Goal: Transaction & Acquisition: Register for event/course

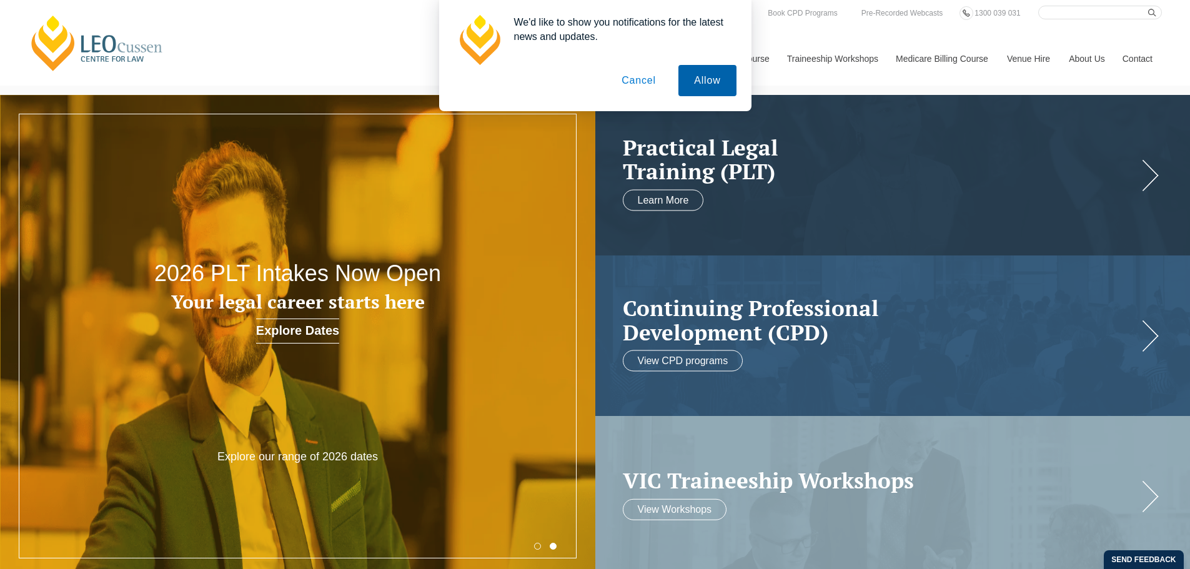
click at [691, 82] on button "Allow" at bounding box center [707, 80] width 57 height 31
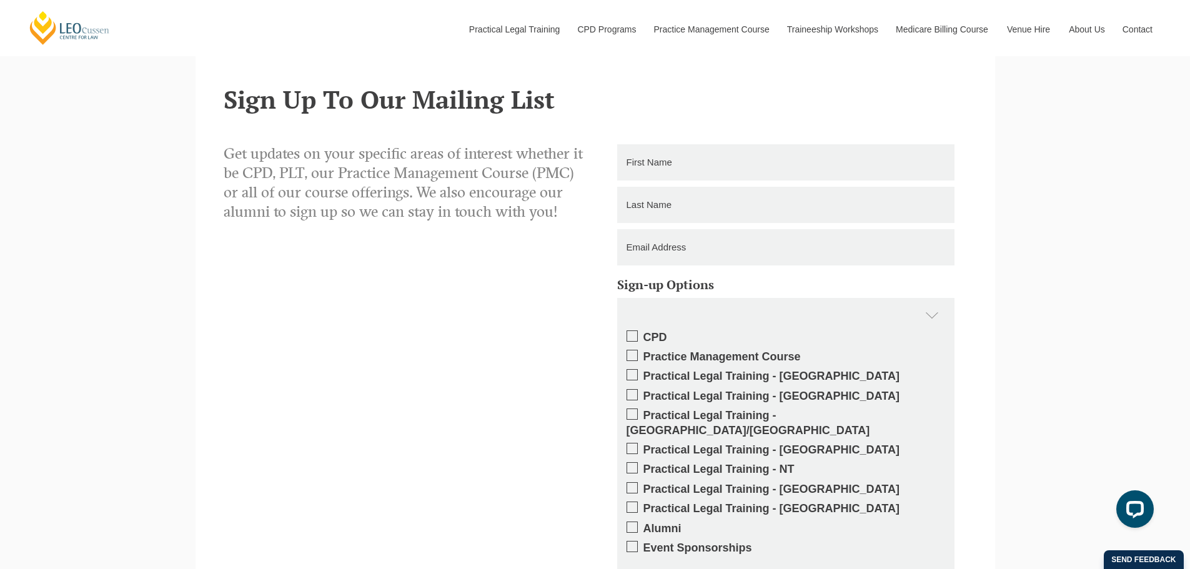
scroll to position [1937, 0]
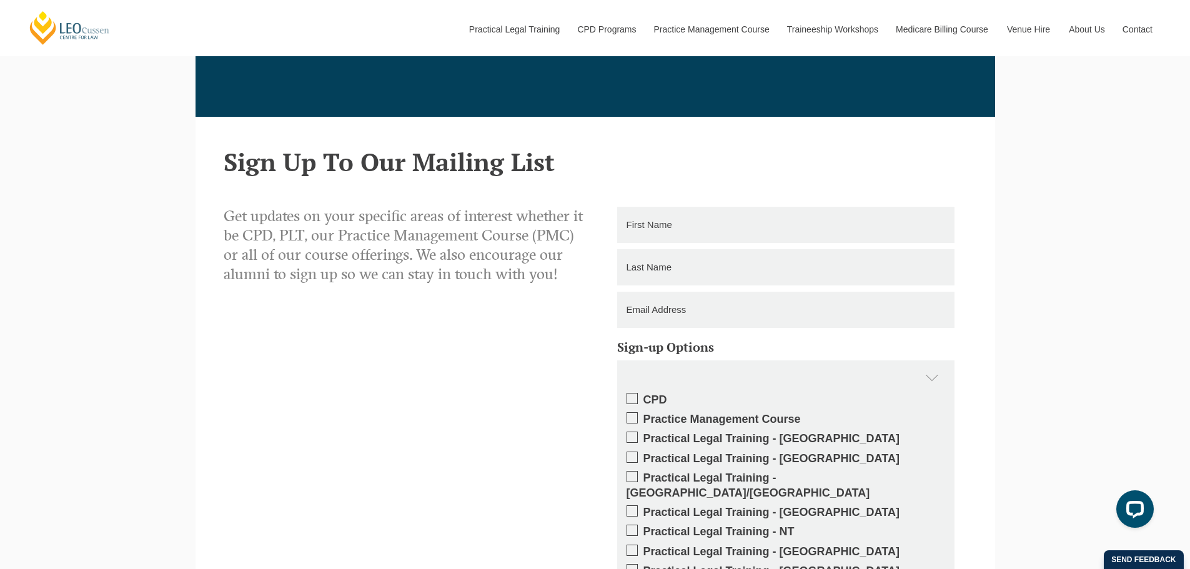
click at [656, 224] on input "text" at bounding box center [785, 225] width 337 height 36
type input "Francis"
type input "Ruggiero"
type input "ruggiero@behanlegal.com"
type input "0396460344"
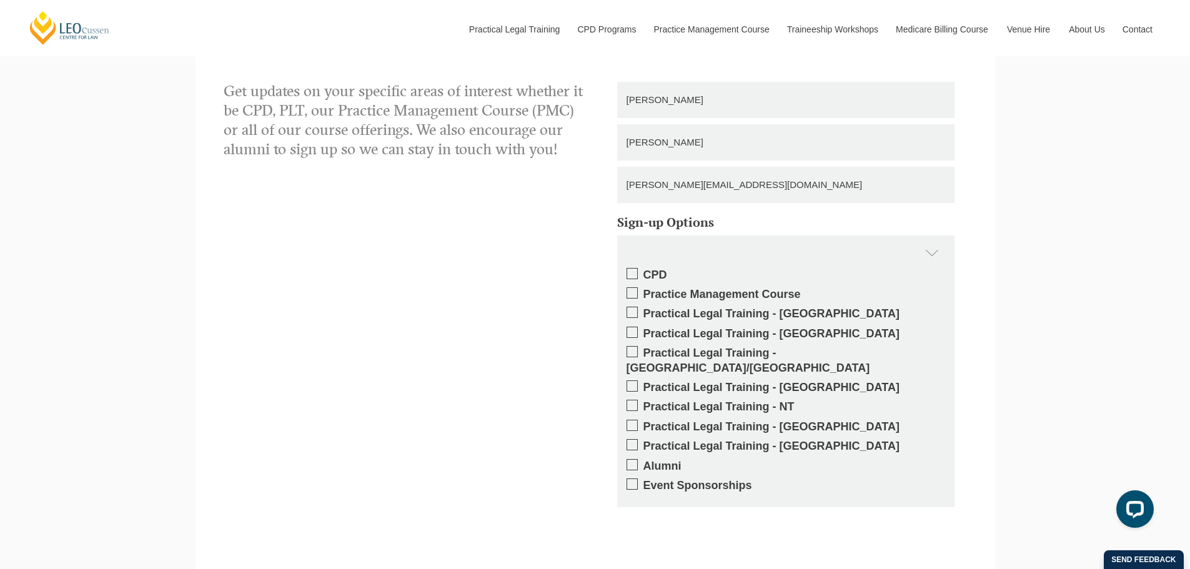
scroll to position [2125, 0]
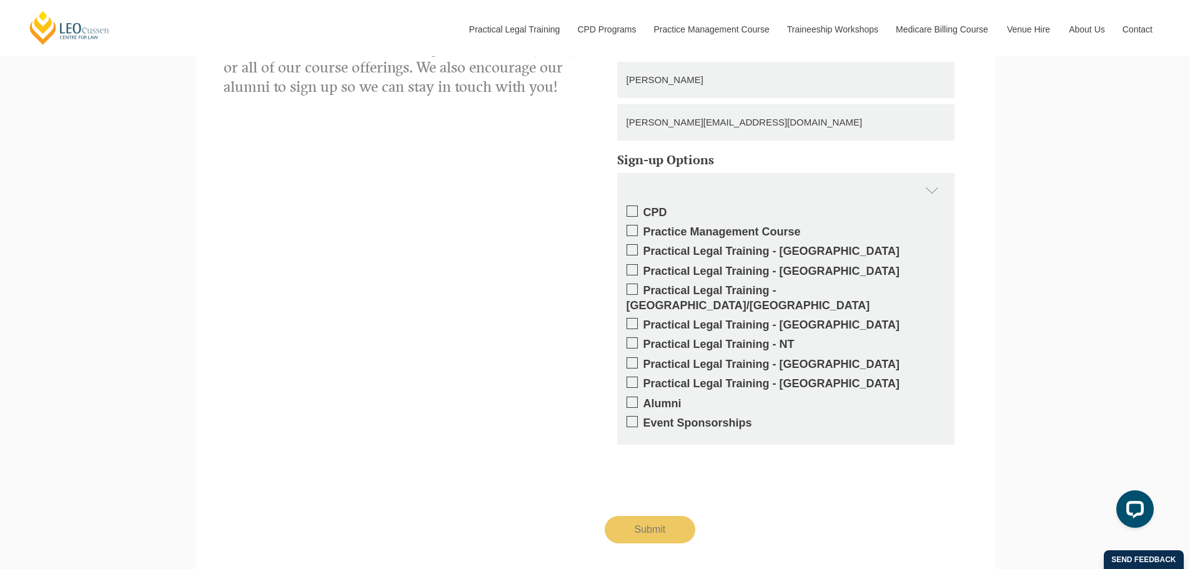
click at [631, 214] on span at bounding box center [632, 211] width 11 height 11
click at [644, 208] on input "CPD" at bounding box center [644, 208] width 0 height 0
click at [640, 519] on input "Submit" at bounding box center [650, 529] width 91 height 27
type input "Submitting"
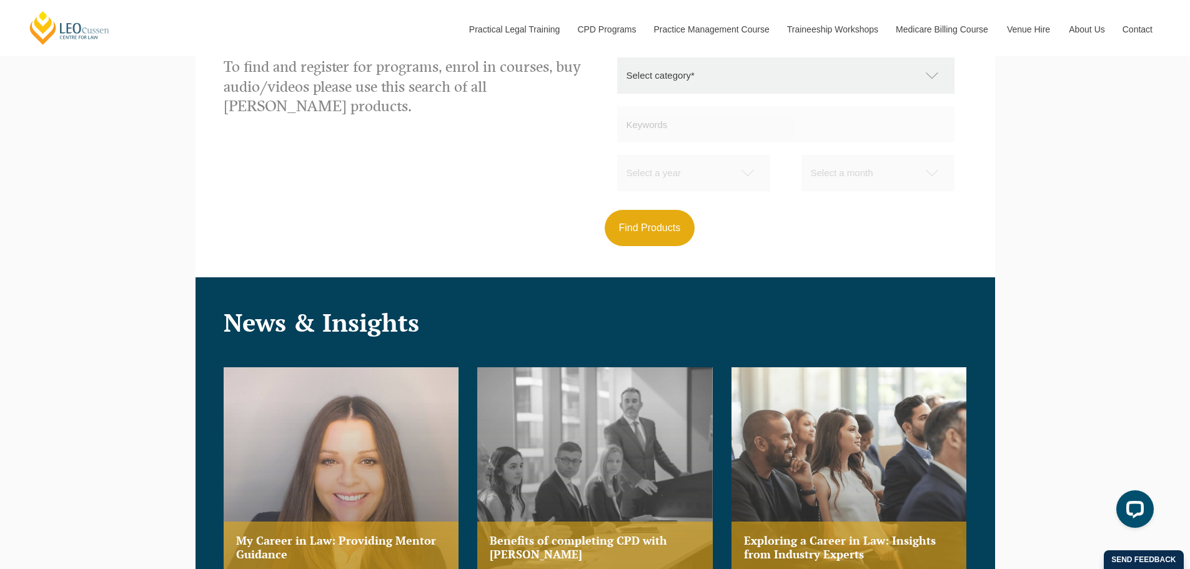
scroll to position [1250, 0]
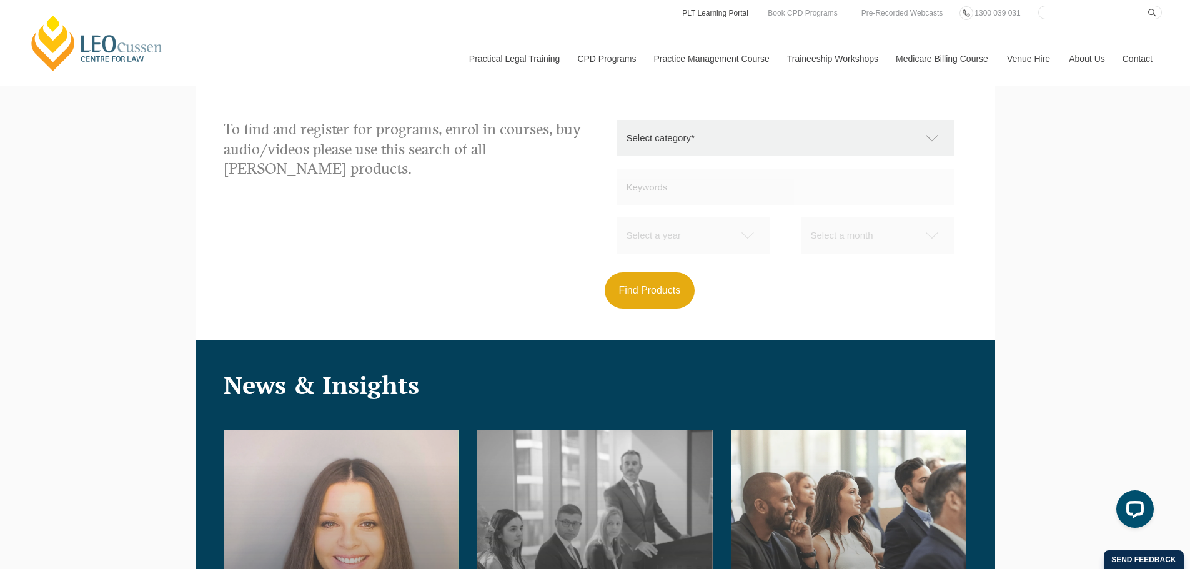
click at [746, 11] on link "PLT Learning Portal" at bounding box center [715, 13] width 69 height 14
click at [908, 12] on link "Pre-Recorded Webcasts" at bounding box center [902, 13] width 84 height 14
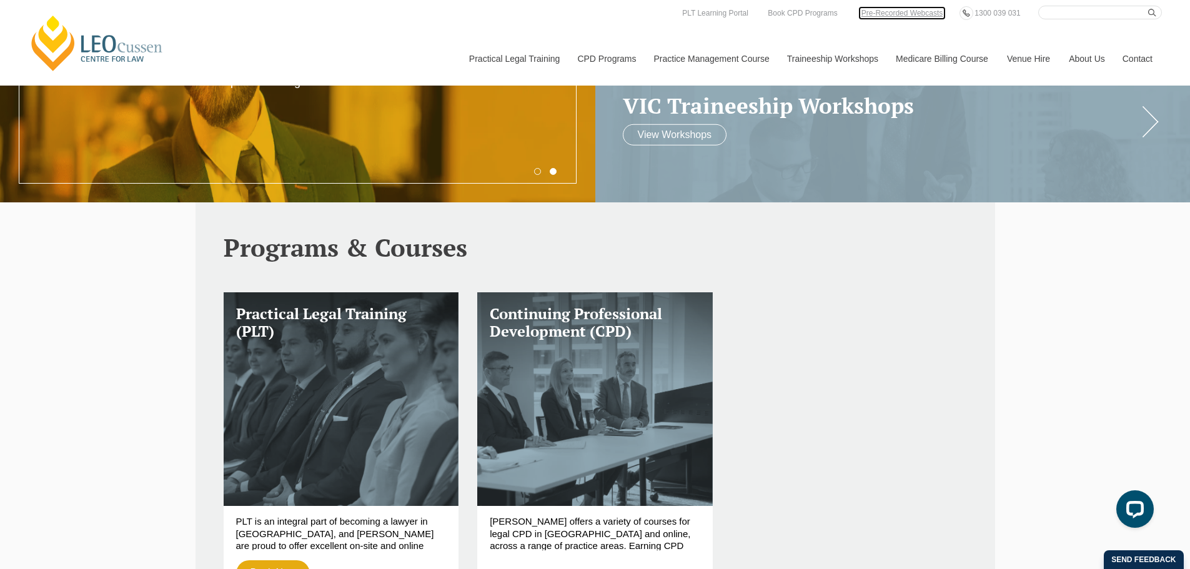
scroll to position [0, 0]
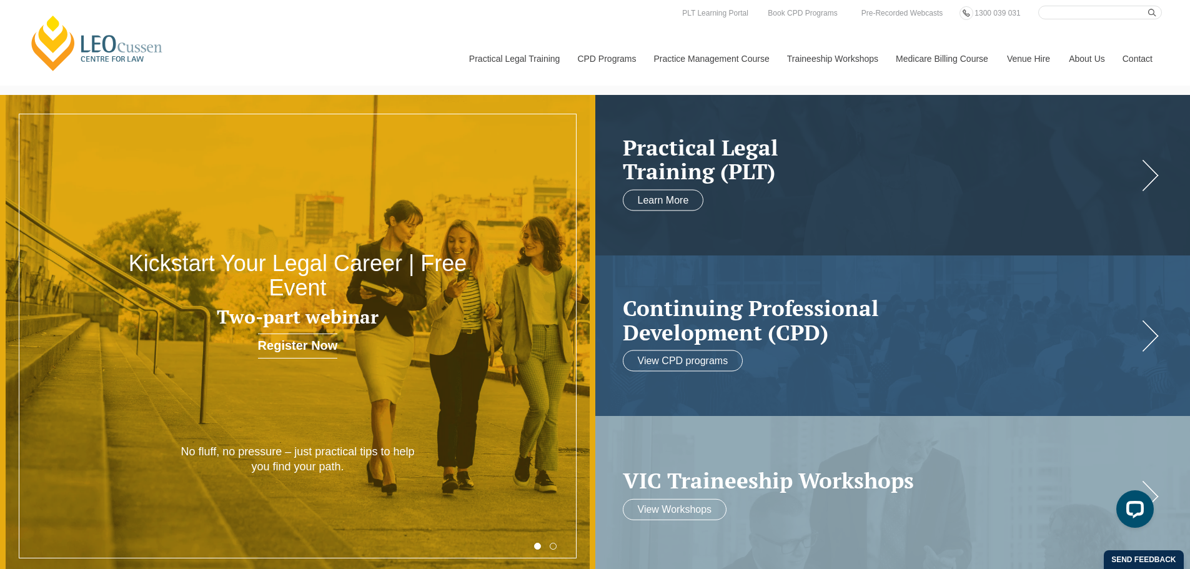
click at [1127, 61] on link "Contact" at bounding box center [1138, 59] width 49 height 54
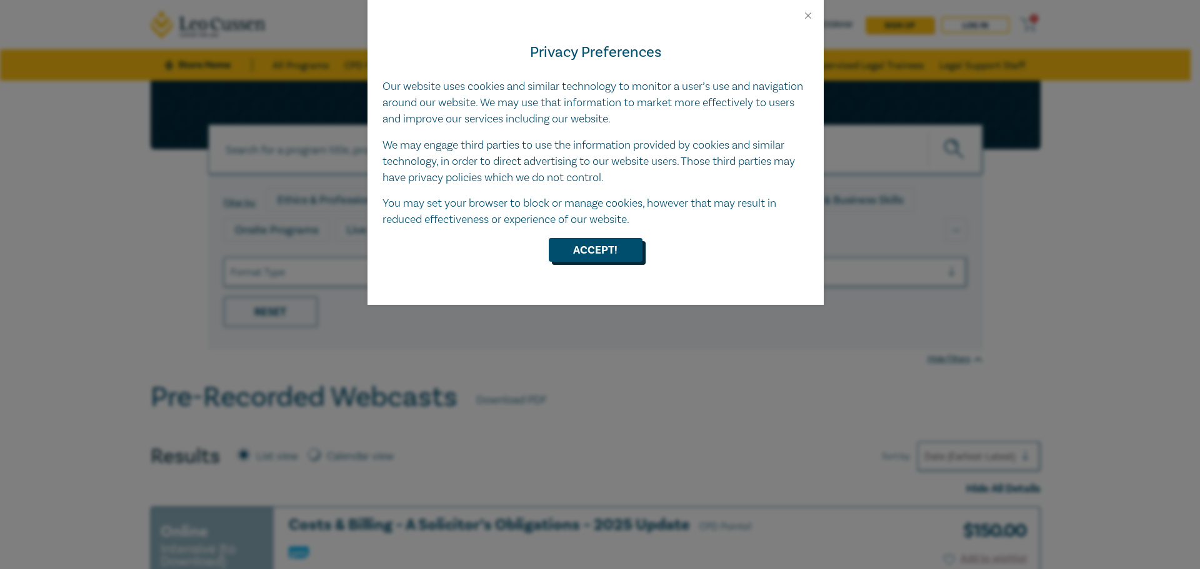
click at [614, 252] on button "Accept!" at bounding box center [596, 250] width 94 height 24
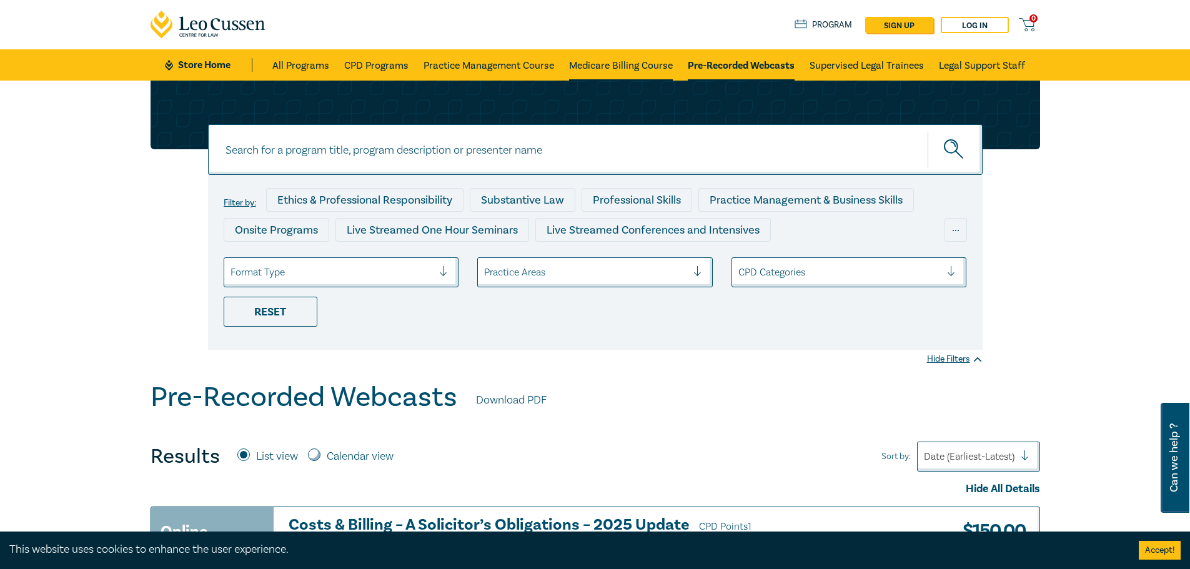
click at [617, 67] on link "Medicare Billing Course" at bounding box center [621, 64] width 104 height 31
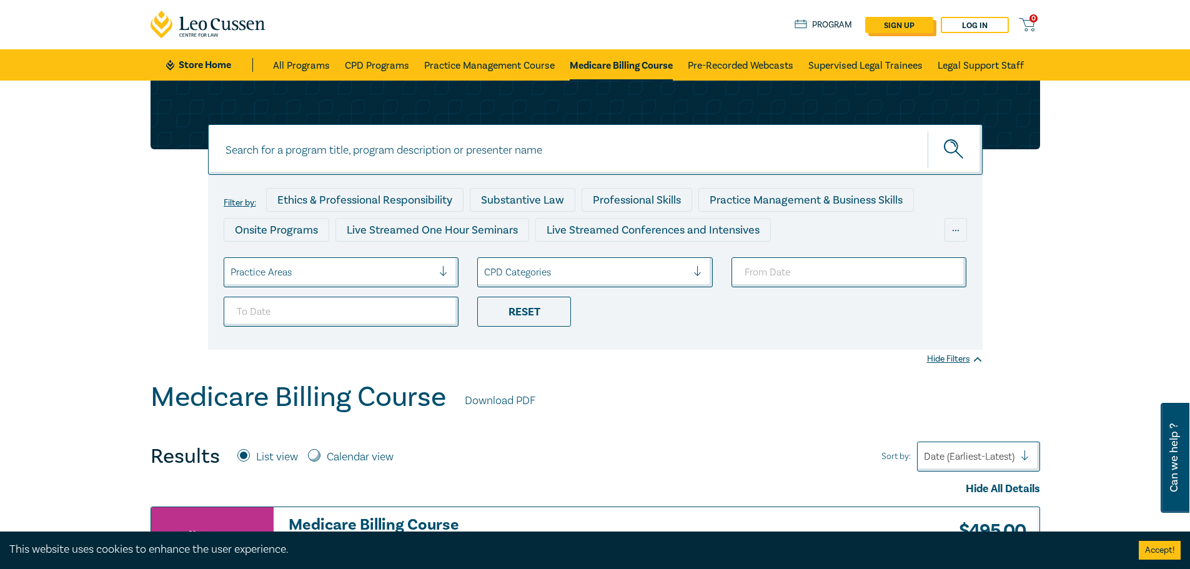
click at [883, 22] on link "sign up" at bounding box center [899, 25] width 68 height 16
select select "AU"
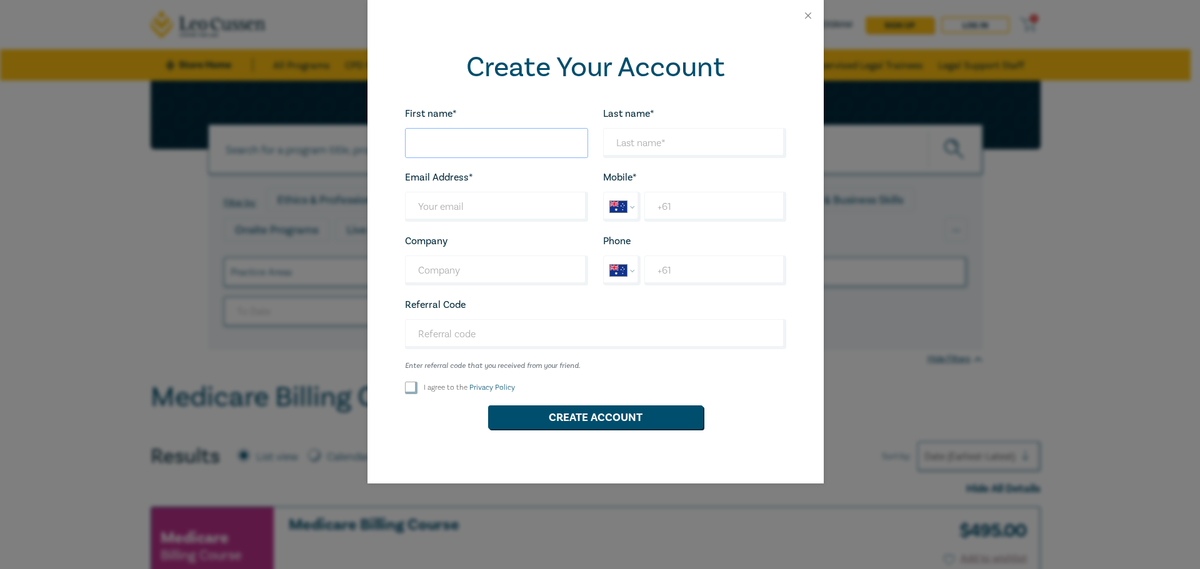
click at [537, 145] on input "First name*" at bounding box center [496, 143] width 183 height 30
type input "Francis"
type input "Ruggiero"
type input "ruggiero@behanlegal.com"
type input "Behan Legal"
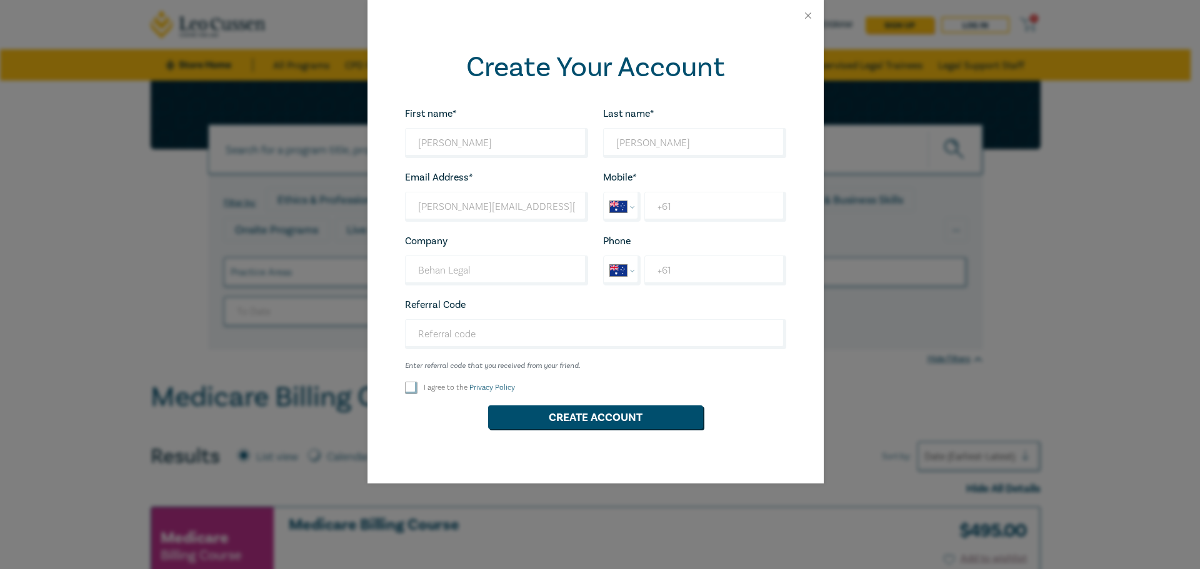
click at [418, 389] on div "I agree to the Privacy Policy" at bounding box center [496, 388] width 183 height 12
click at [415, 392] on input "I agree to the Privacy Policy" at bounding box center [411, 388] width 12 height 12
checkbox input "true"
click at [684, 273] on input "+61" at bounding box center [714, 271] width 141 height 30
type input "+61 3 9646 0344"
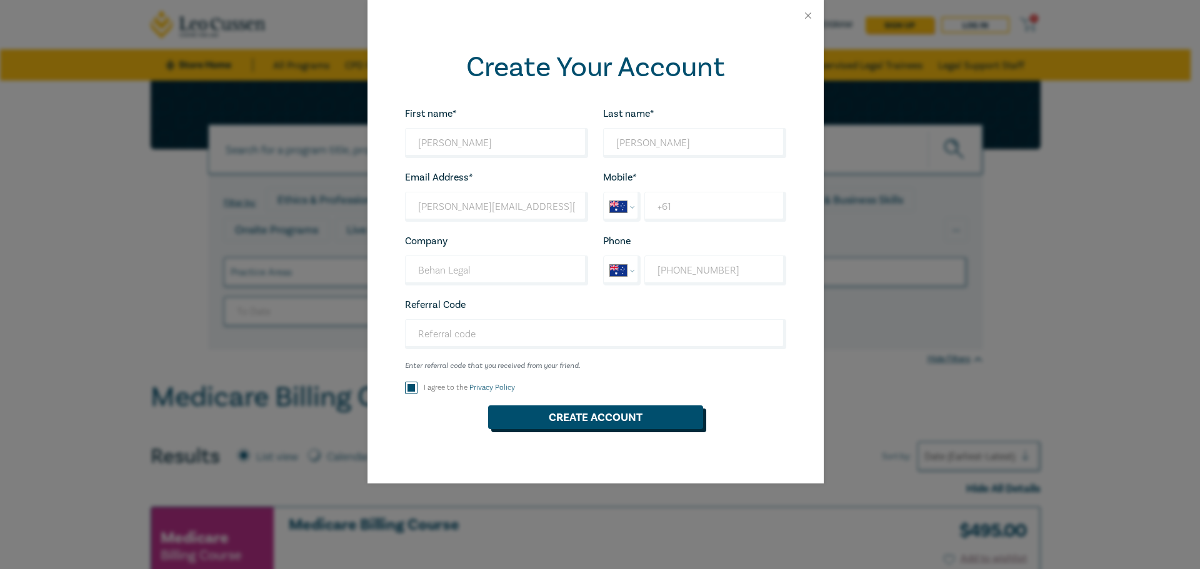
click at [589, 429] on button "Create Account" at bounding box center [595, 418] width 215 height 24
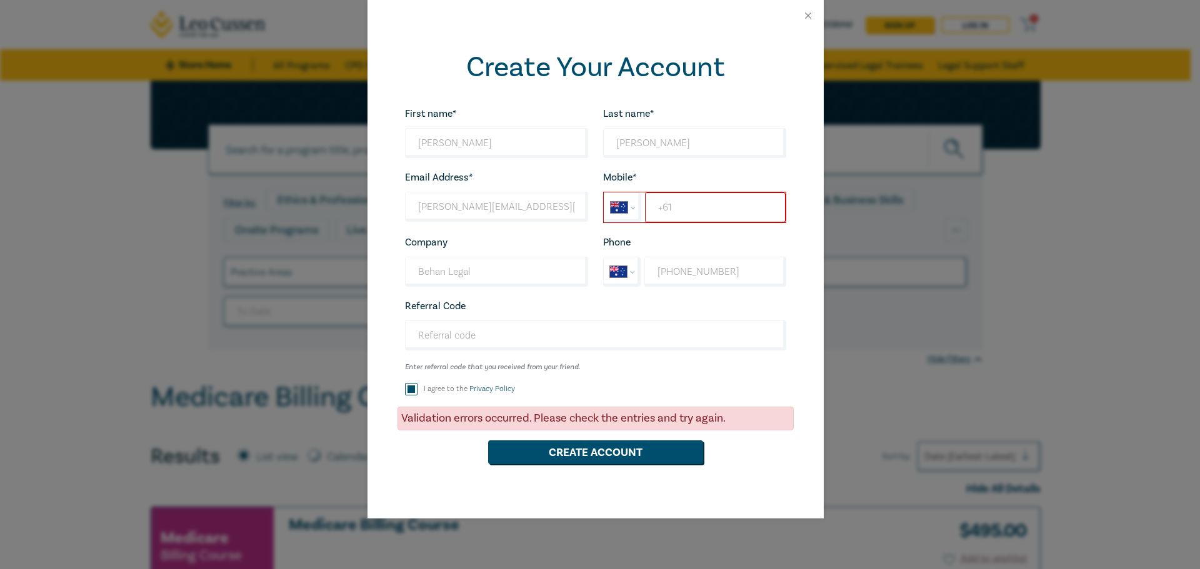
click at [682, 214] on input "+61" at bounding box center [715, 207] width 140 height 30
click at [737, 211] on input "+61 418 366 686" at bounding box center [715, 207] width 140 height 30
click at [613, 459] on button "Create Account" at bounding box center [595, 453] width 215 height 24
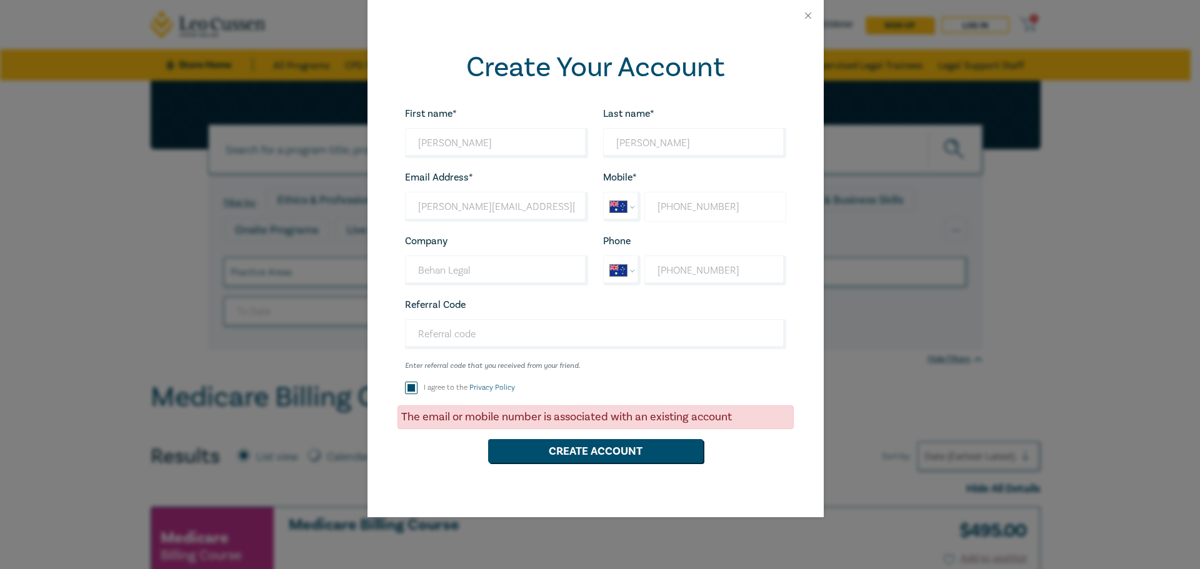
drag, startPoint x: 749, startPoint y: 210, endPoint x: 597, endPoint y: 209, distance: 152.5
click at [597, 209] on div "Mobile* International Afghanistan Åland Islands Albania Algeria American Samoa …" at bounding box center [695, 195] width 198 height 52
type input "+61 428 370 122"
click at [579, 461] on button "Create Account" at bounding box center [595, 451] width 215 height 24
click at [810, 18] on button "Close" at bounding box center [807, 15] width 11 height 11
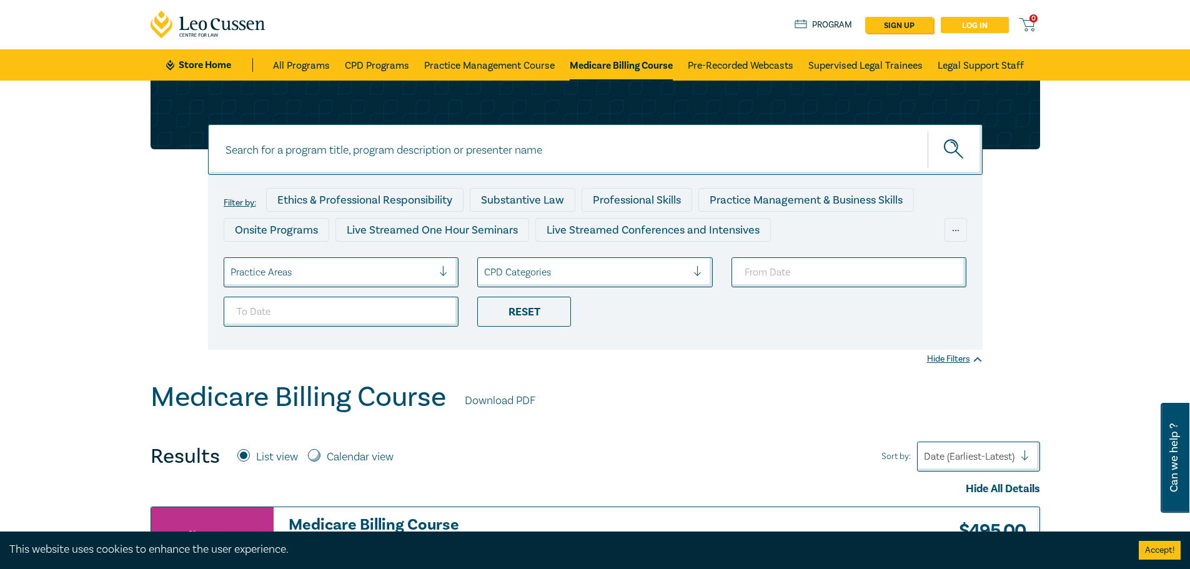
click at [975, 27] on link "Log in" at bounding box center [975, 25] width 68 height 16
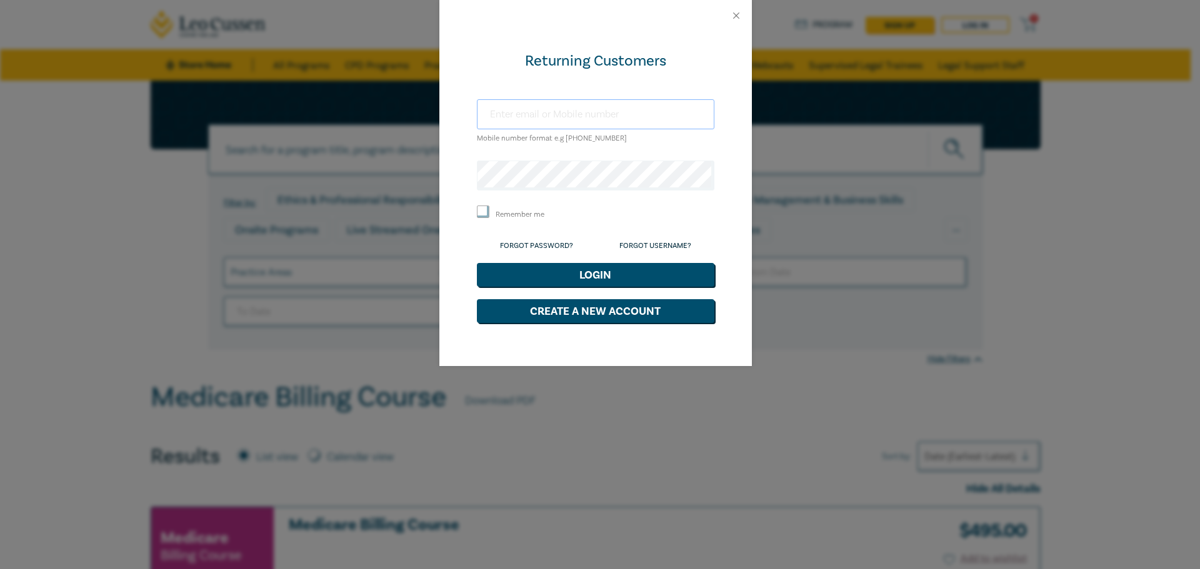
type input "ruggiero@behanlegal.com"
click at [567, 283] on button "Login" at bounding box center [595, 275] width 237 height 24
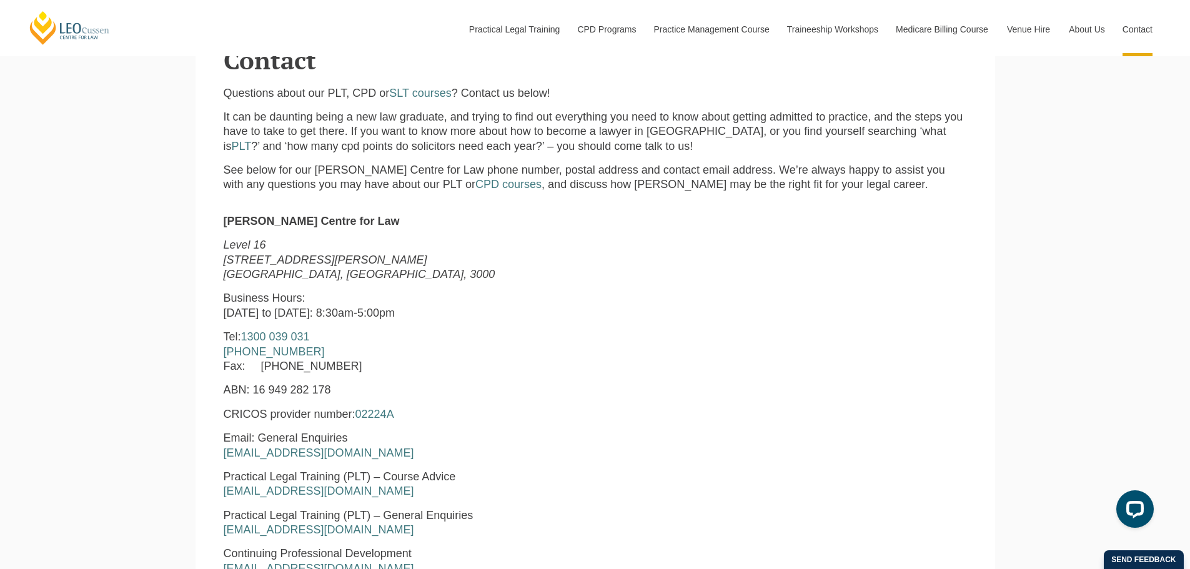
scroll to position [62, 0]
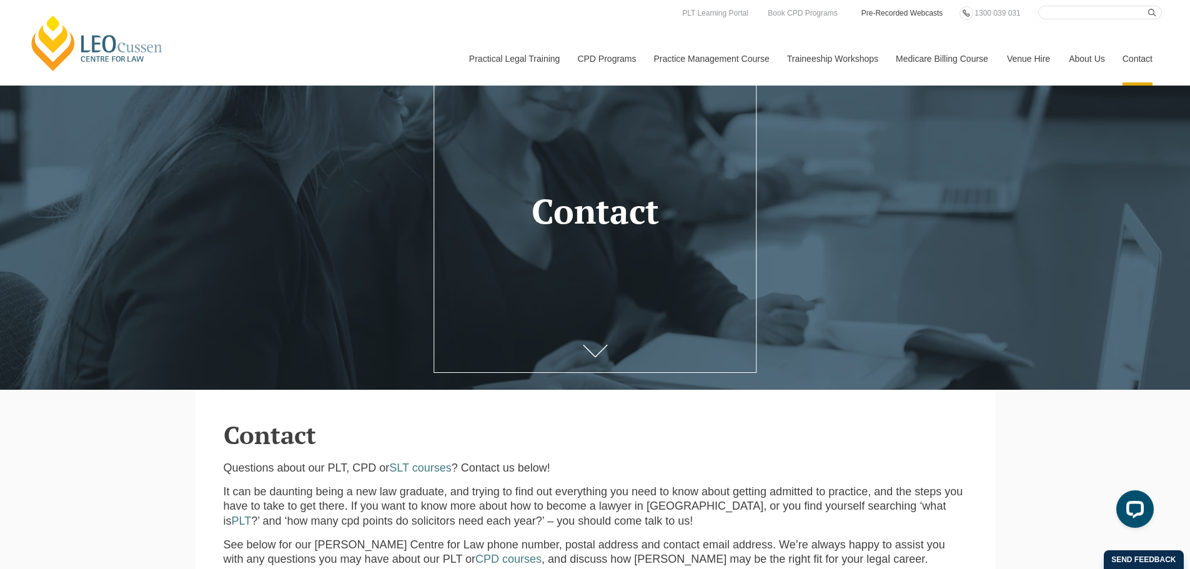
click at [897, 15] on link "Pre-Recorded Webcasts" at bounding box center [902, 13] width 84 height 14
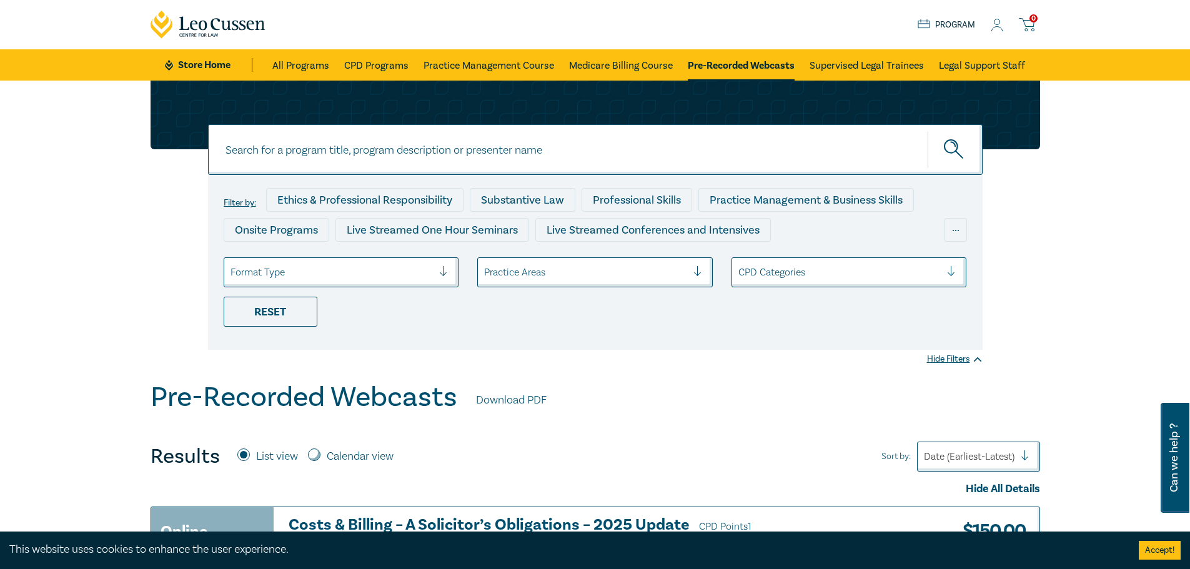
click at [997, 29] on icon at bounding box center [997, 25] width 12 height 13
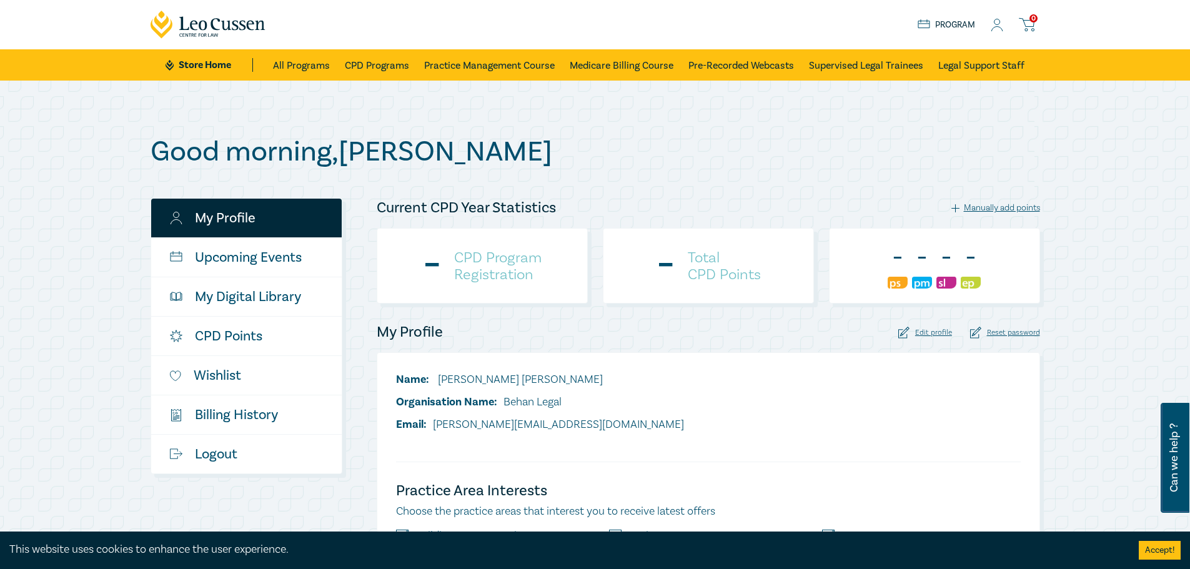
checkbox input "true"
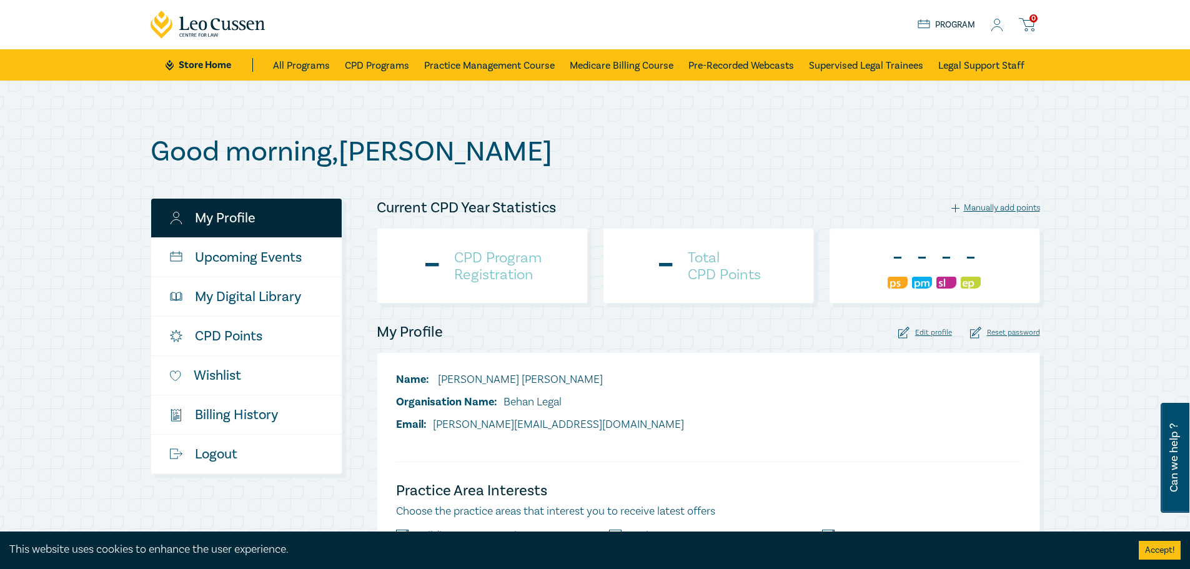
checkbox input "true"
click at [1104, 161] on div "Good morning , Francis My Profile Upcoming Events My Digital Library CPD Points…" at bounding box center [595, 447] width 1190 height 732
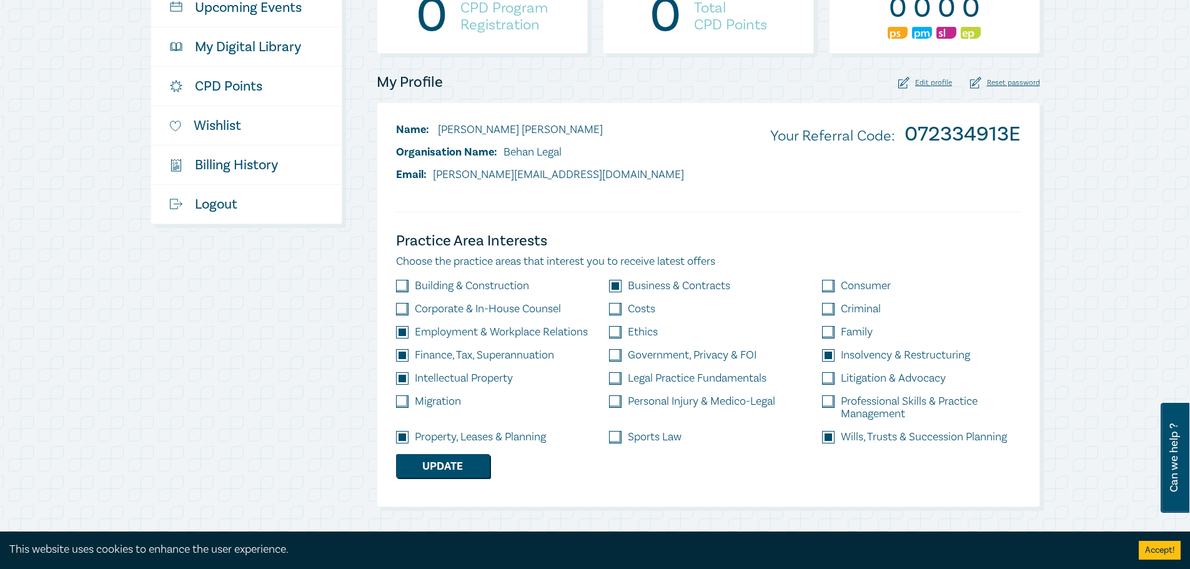
scroll to position [312, 0]
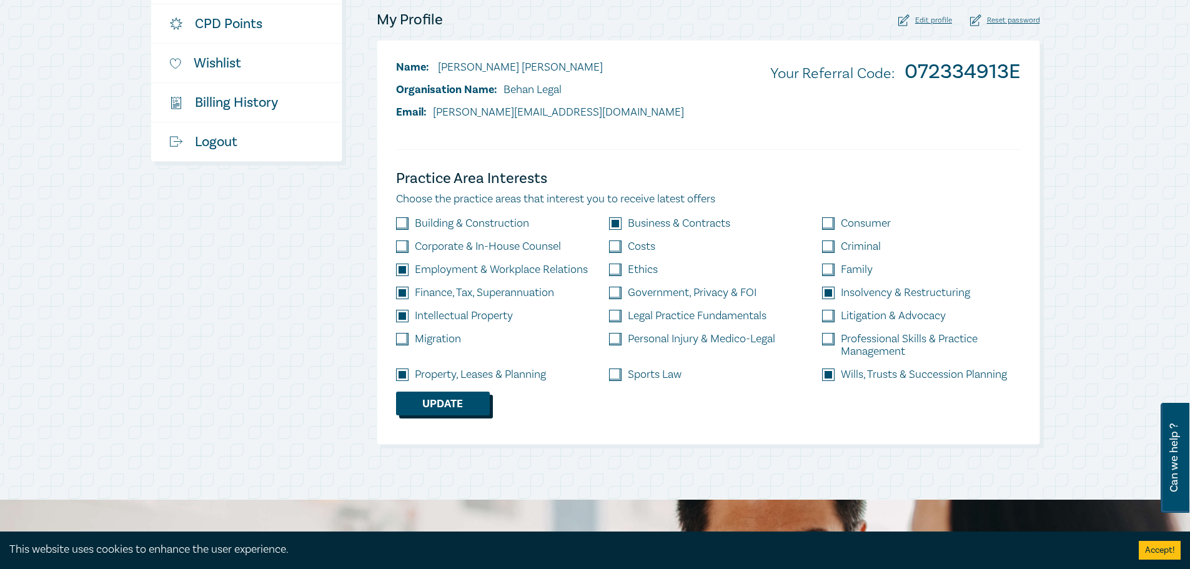
click at [457, 408] on button "Update" at bounding box center [443, 404] width 94 height 24
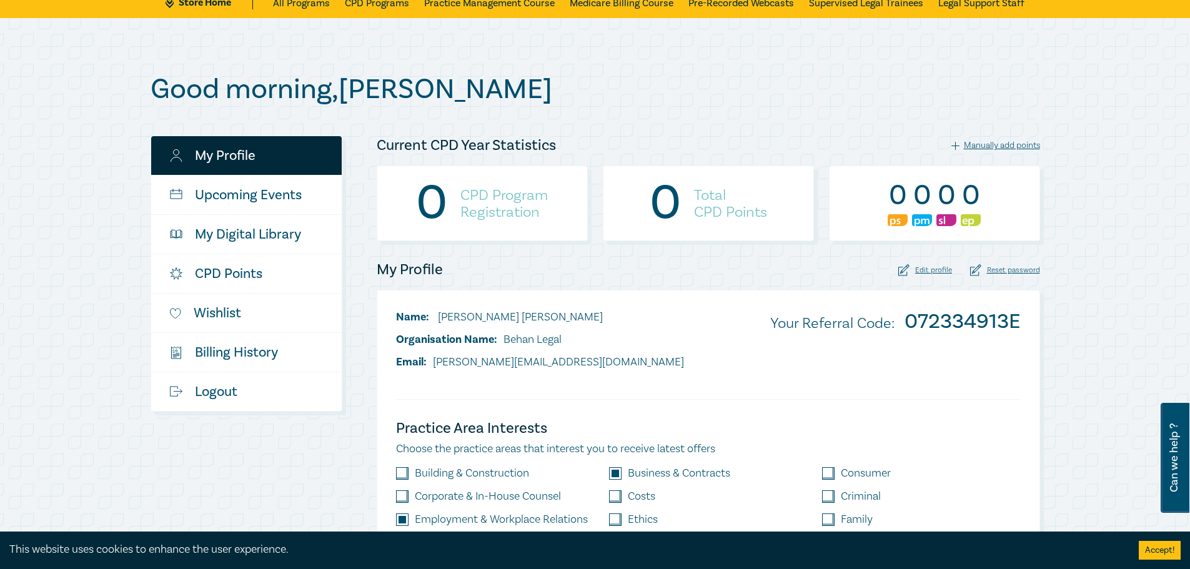
scroll to position [0, 0]
